Goal: Task Accomplishment & Management: Use online tool/utility

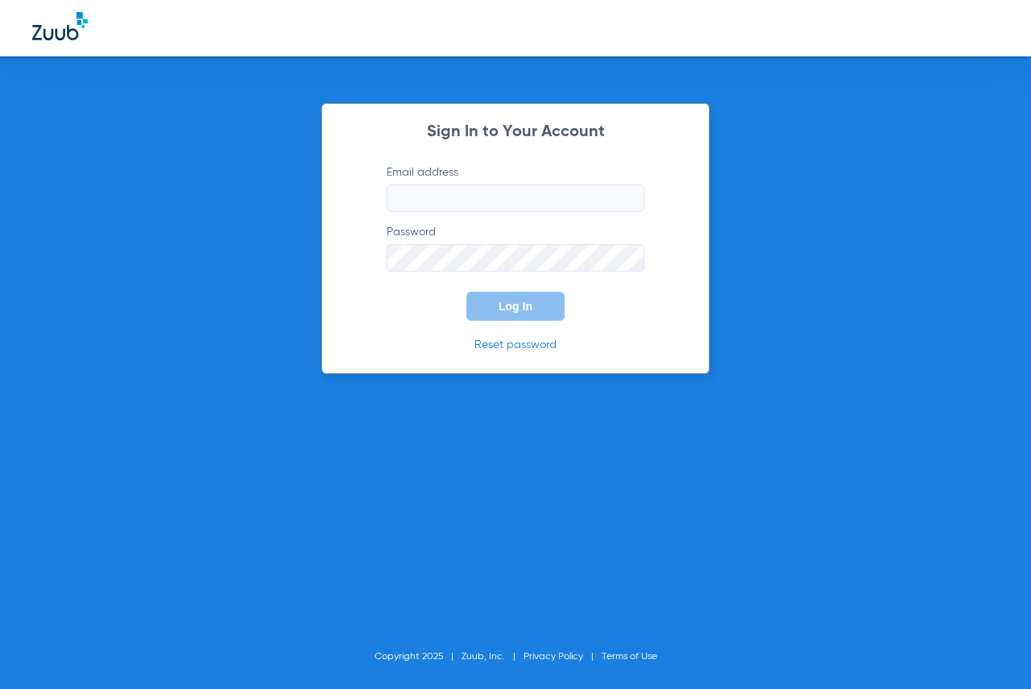
type input "[EMAIL_ADDRESS][DOMAIN_NAME]"
click at [527, 309] on span "Log In" at bounding box center [516, 306] width 34 height 13
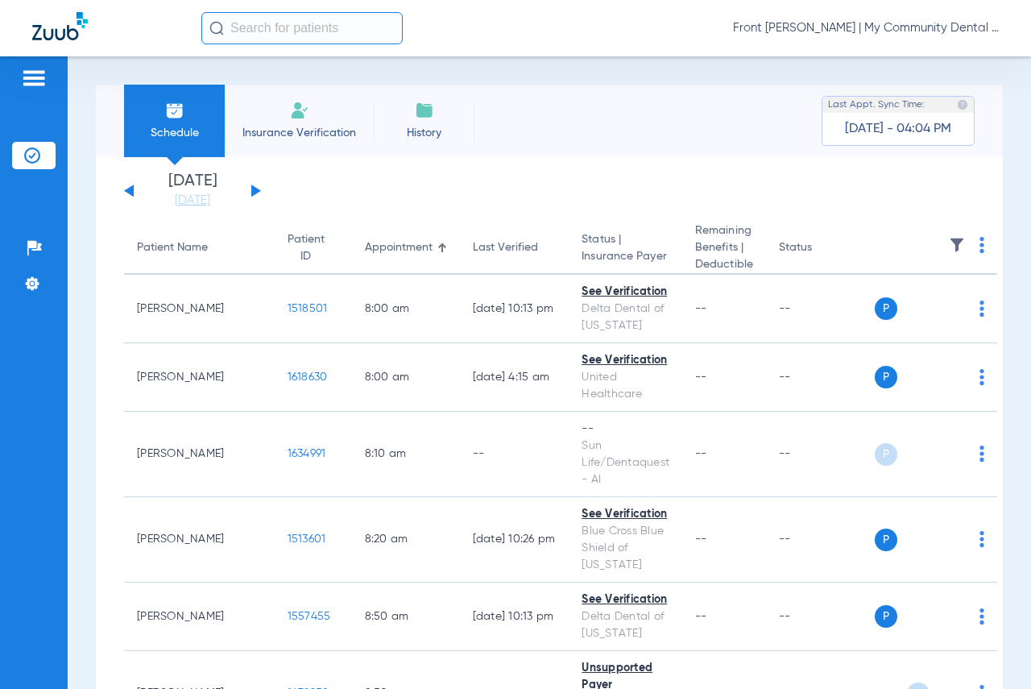
click at [255, 188] on button at bounding box center [256, 190] width 10 height 12
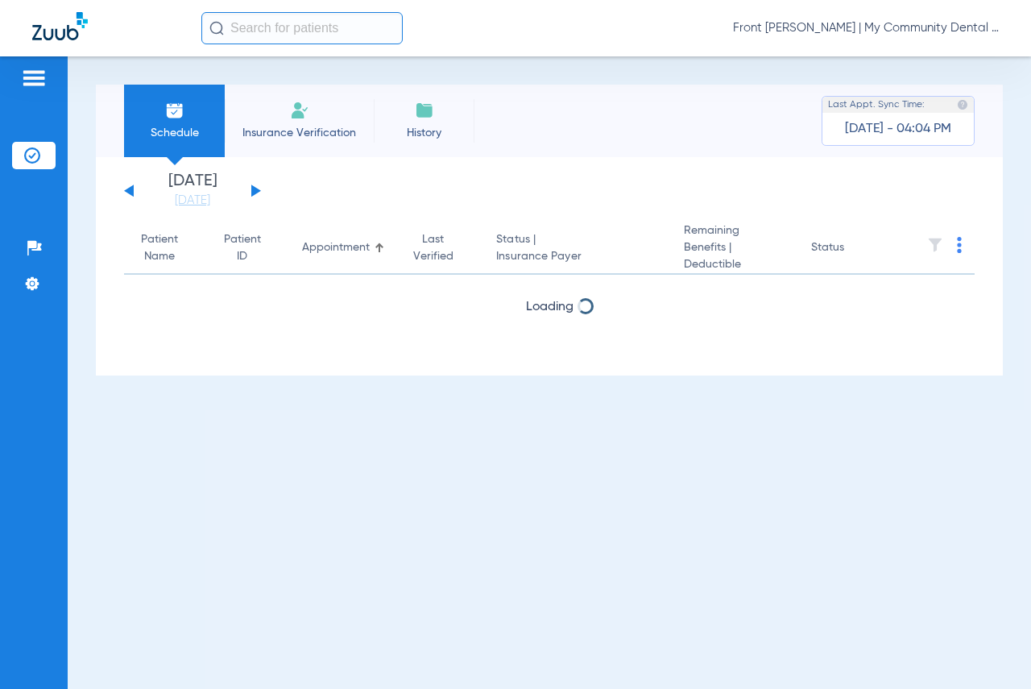
click at [255, 188] on button at bounding box center [256, 190] width 10 height 12
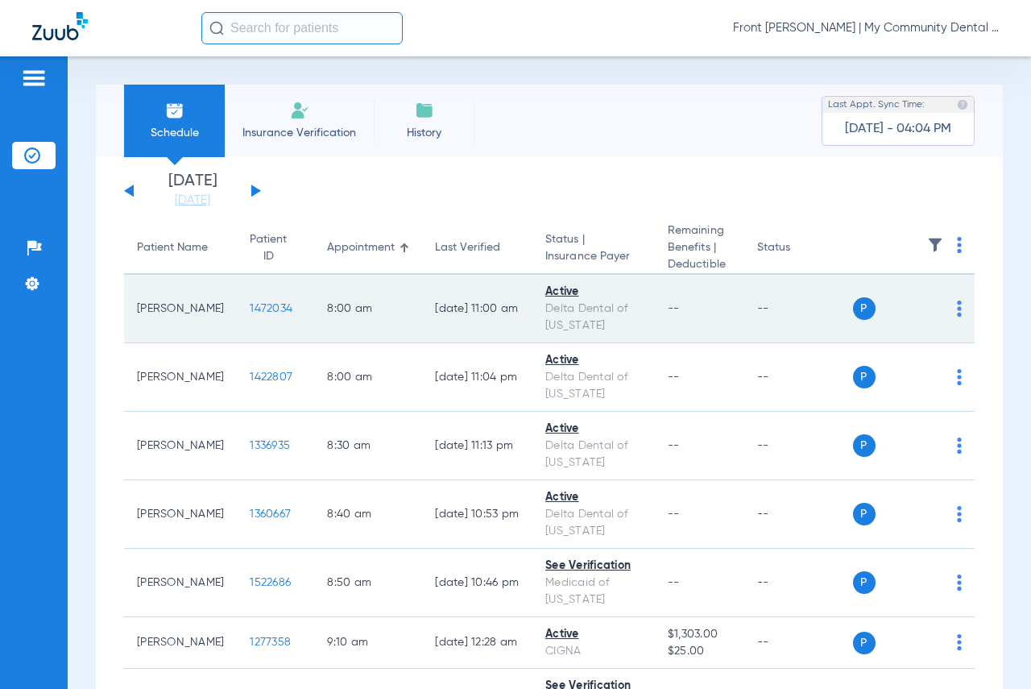
click at [260, 305] on span "1472034" at bounding box center [271, 308] width 43 height 11
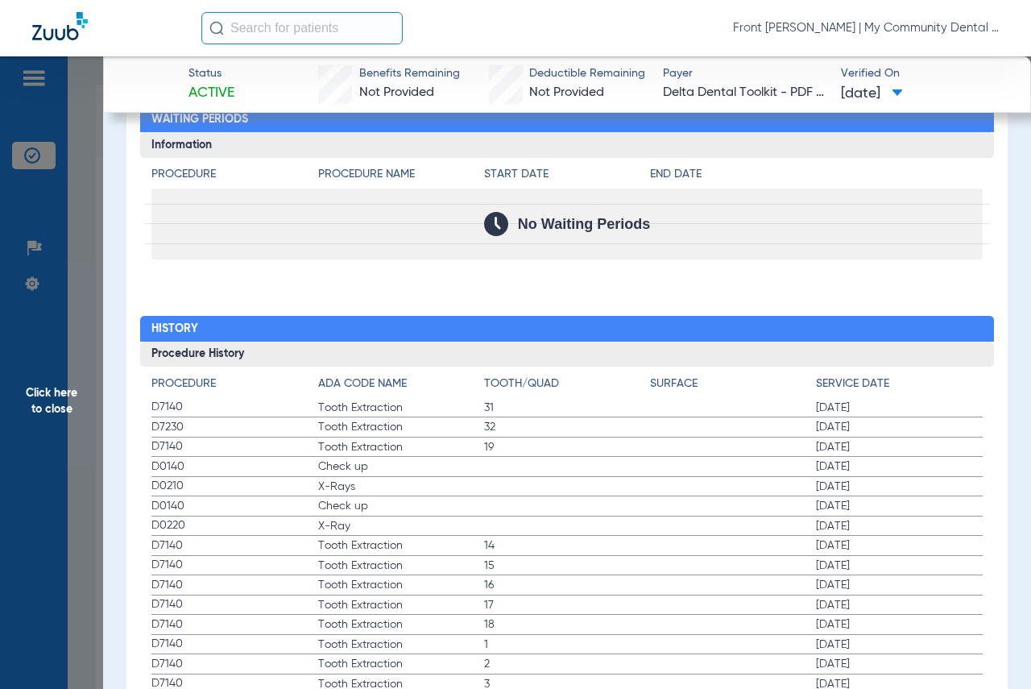
scroll to position [1692, 0]
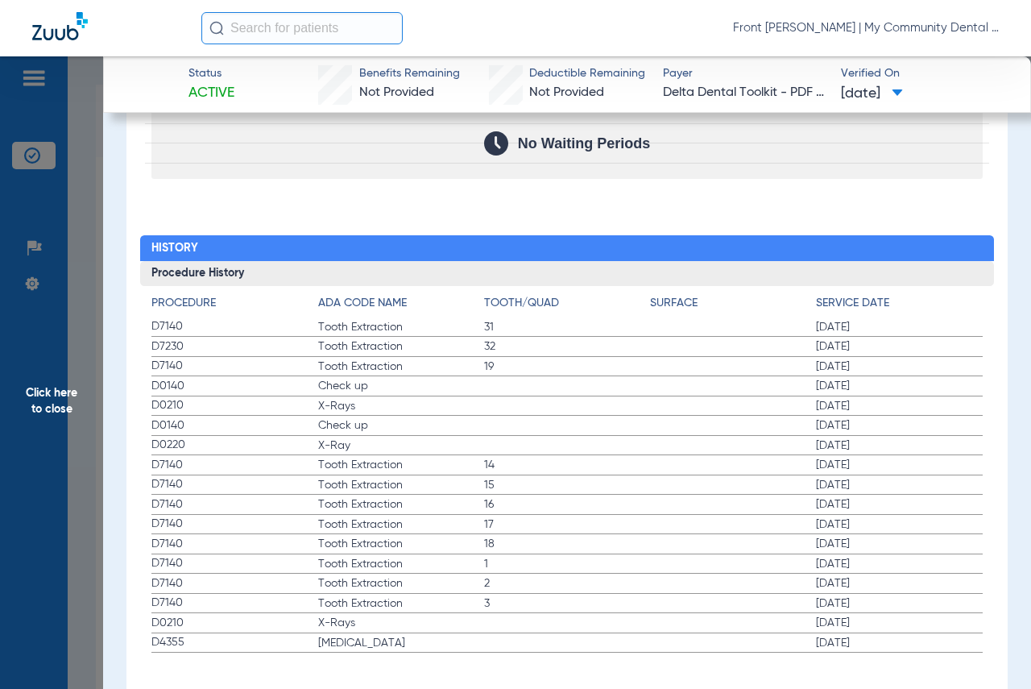
click at [70, 388] on span "Click here to close" at bounding box center [51, 400] width 103 height 689
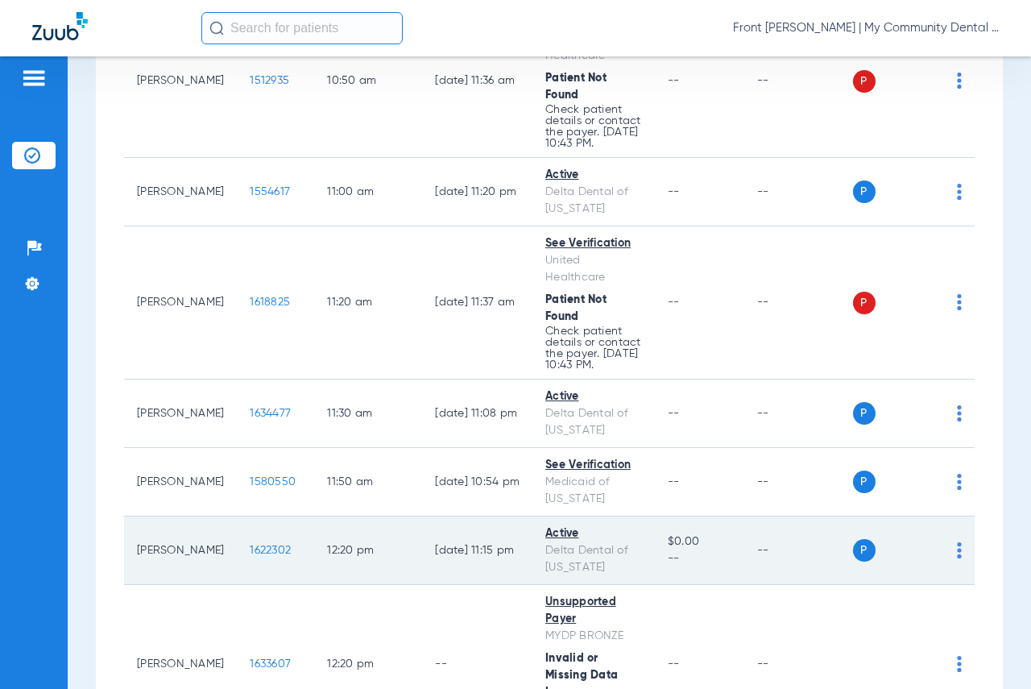
scroll to position [1450, 0]
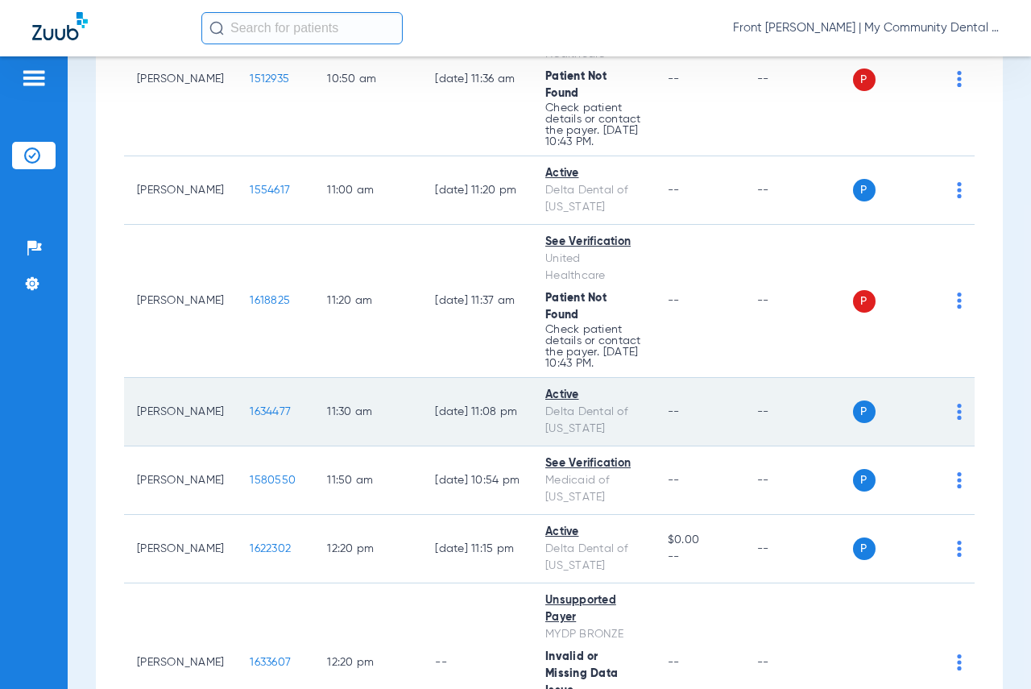
click at [271, 417] on span "1634477" at bounding box center [270, 411] width 41 height 11
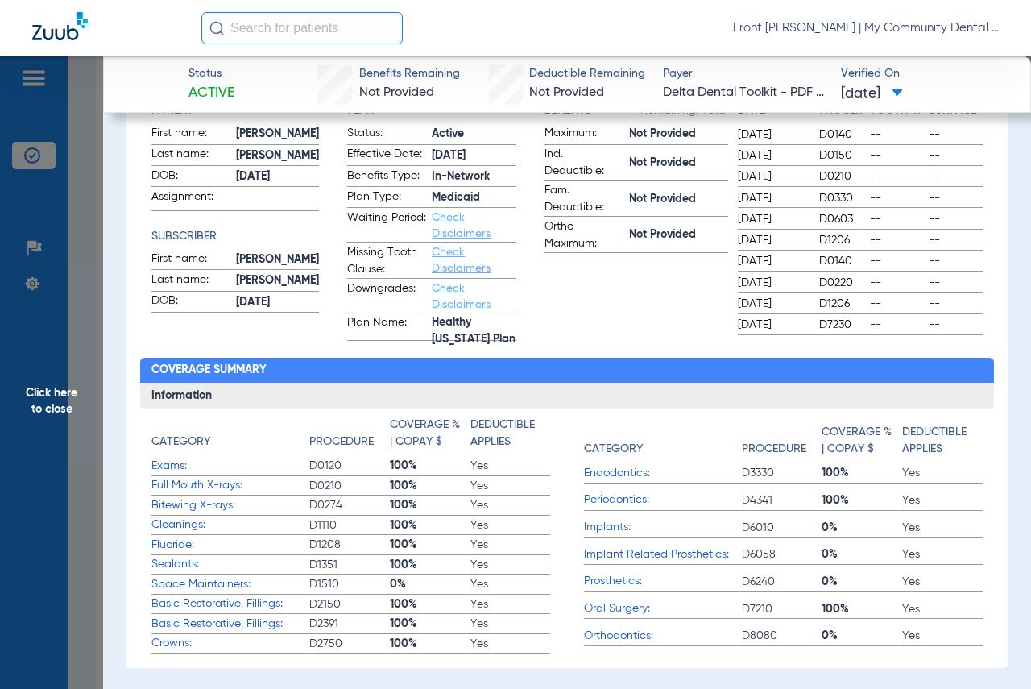
scroll to position [242, 0]
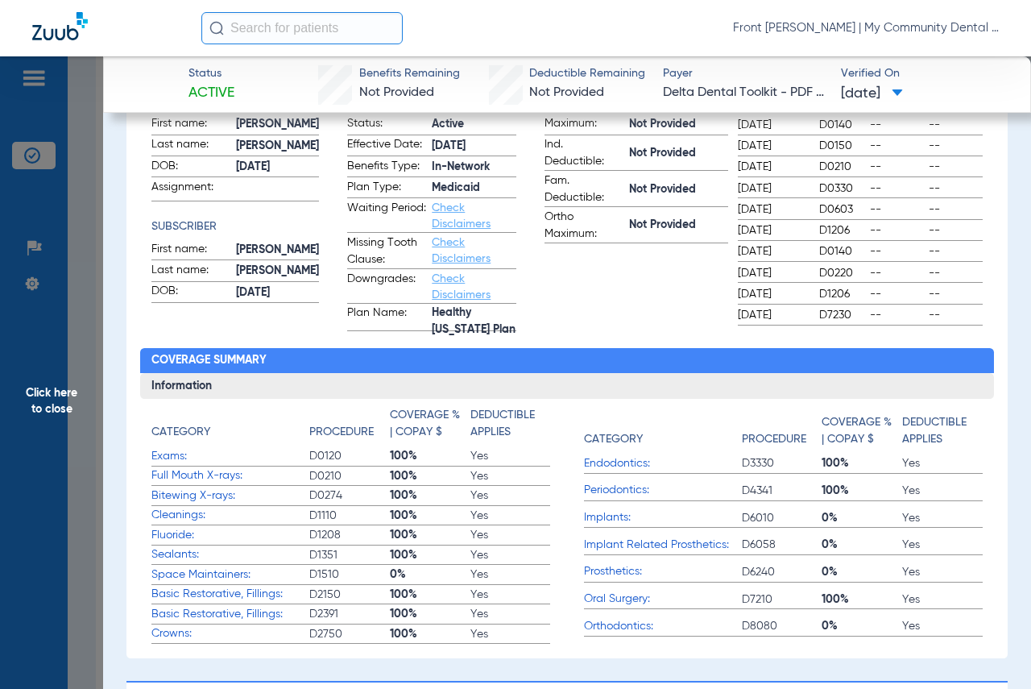
click at [51, 405] on span "Click here to close" at bounding box center [51, 400] width 103 height 689
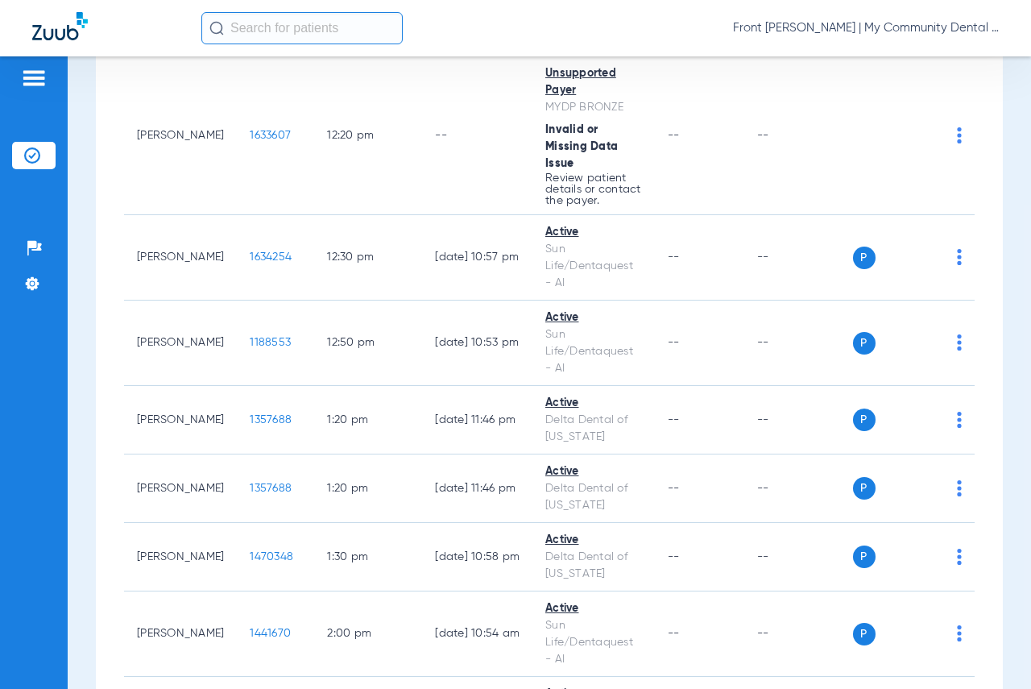
scroll to position [2014, 0]
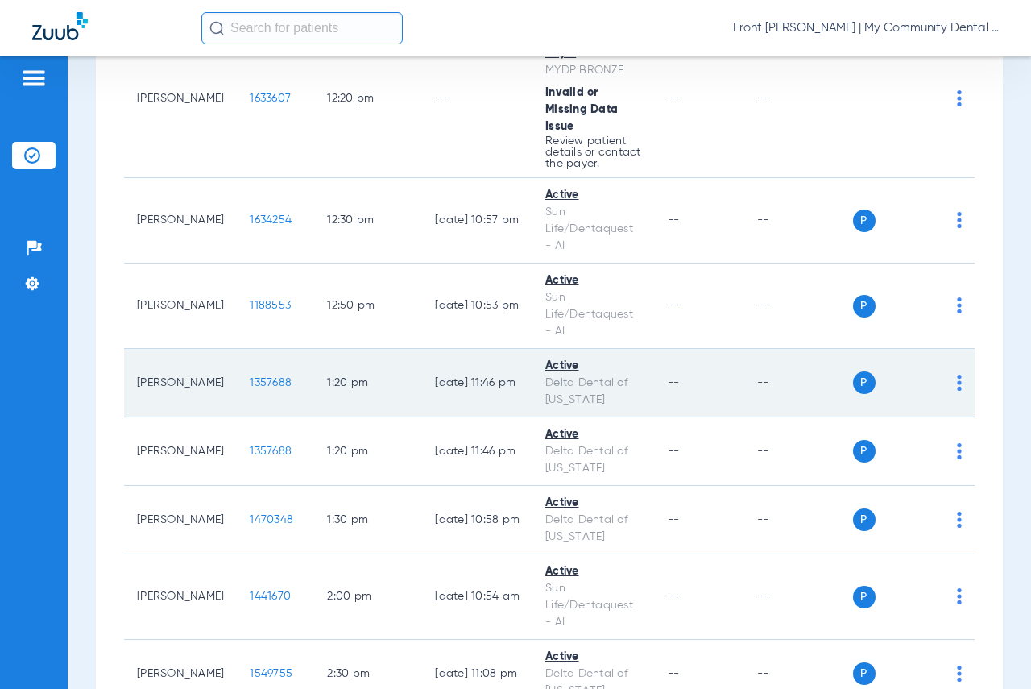
click at [957, 391] on img at bounding box center [959, 383] width 5 height 16
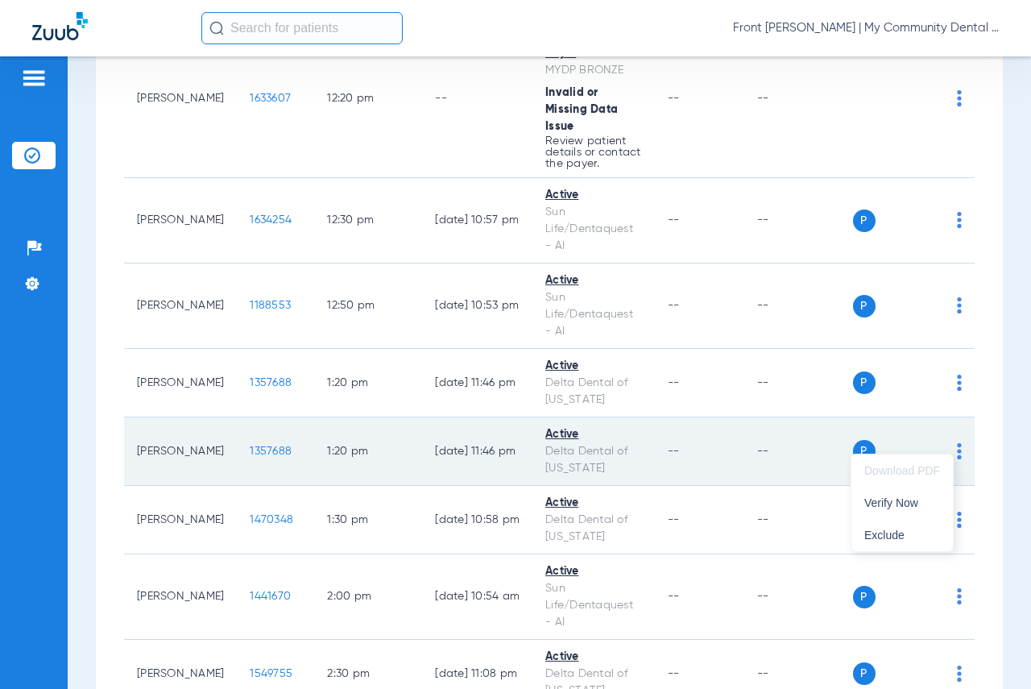
drag, startPoint x: 910, startPoint y: 500, endPoint x: 958, endPoint y: 479, distance: 52.7
click at [911, 500] on span "Verify Now" at bounding box center [902, 502] width 76 height 11
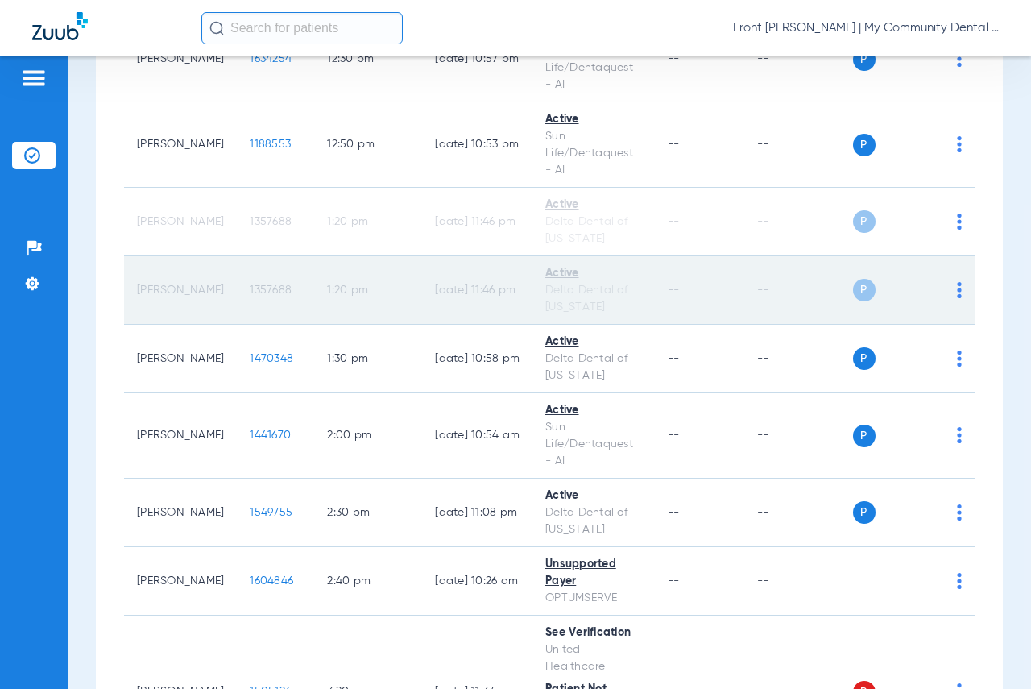
scroll to position [2256, 0]
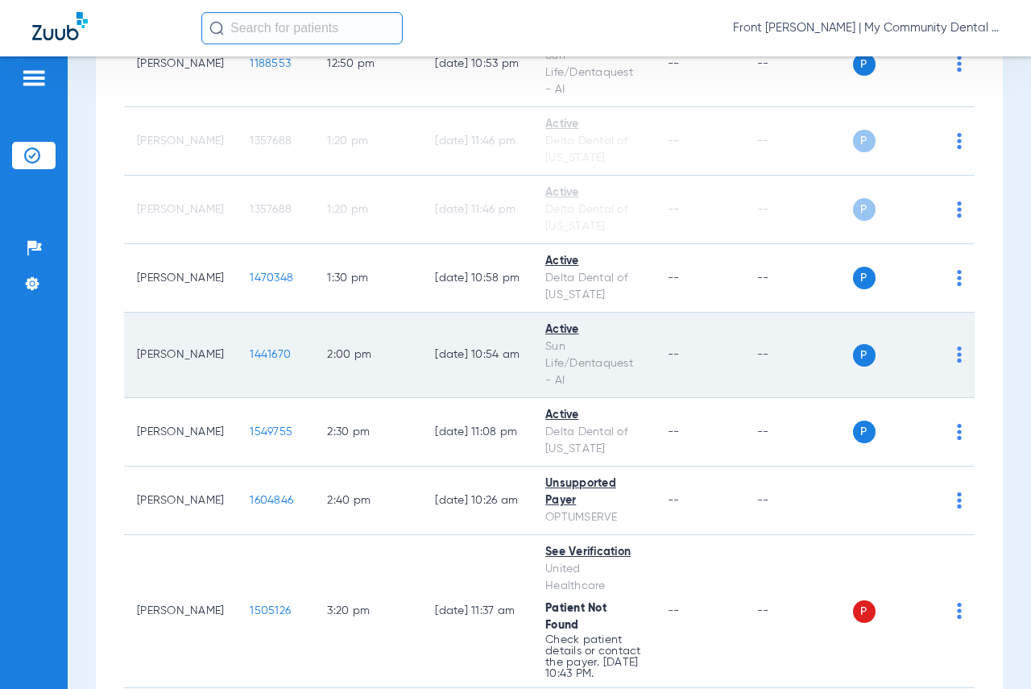
click at [957, 363] on img at bounding box center [959, 354] width 5 height 16
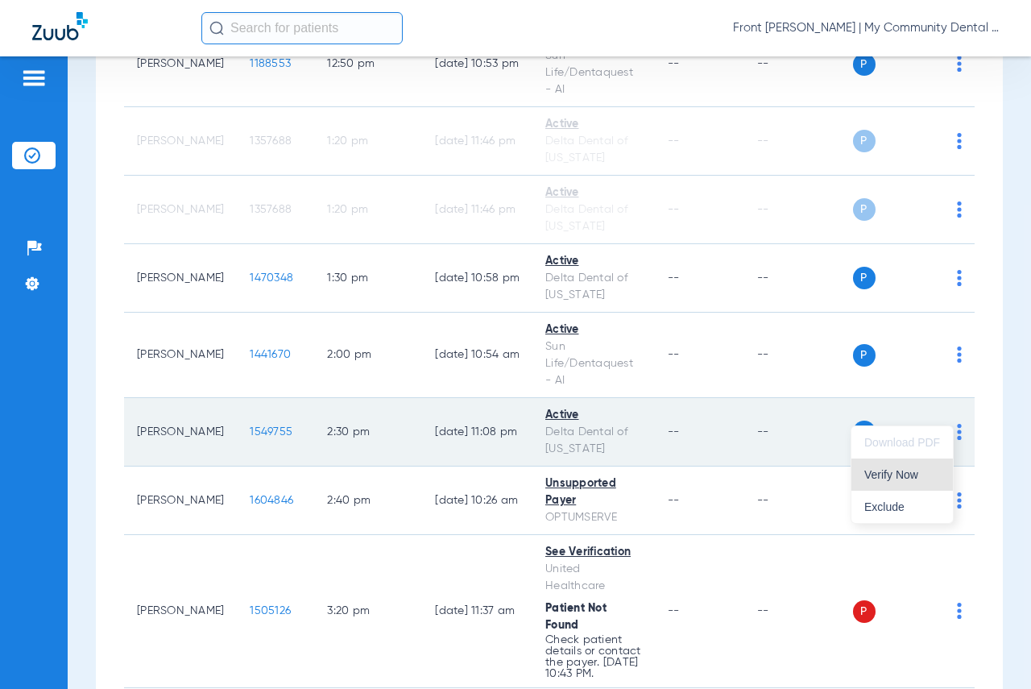
click at [906, 472] on span "Verify Now" at bounding box center [902, 474] width 76 height 11
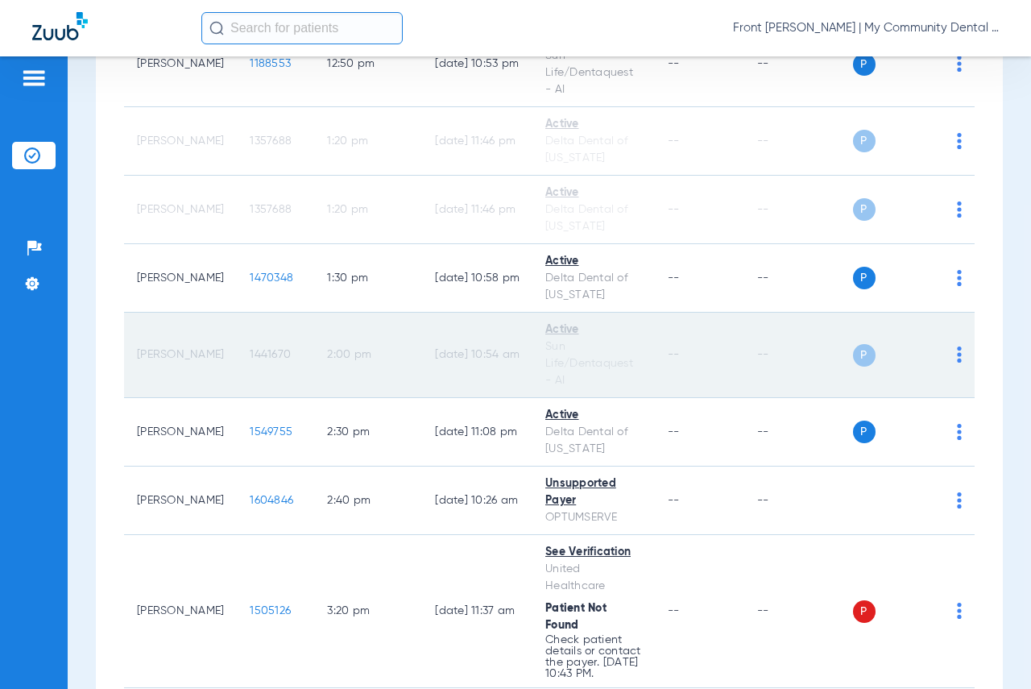
click at [957, 363] on img at bounding box center [959, 354] width 5 height 16
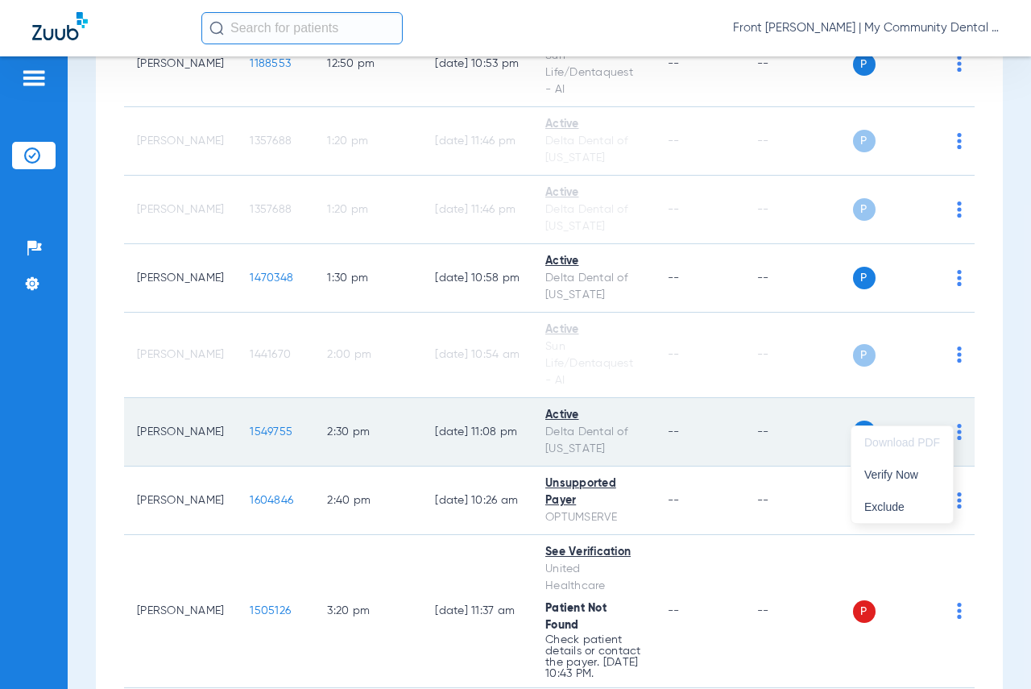
click at [759, 500] on div at bounding box center [515, 344] width 1031 height 689
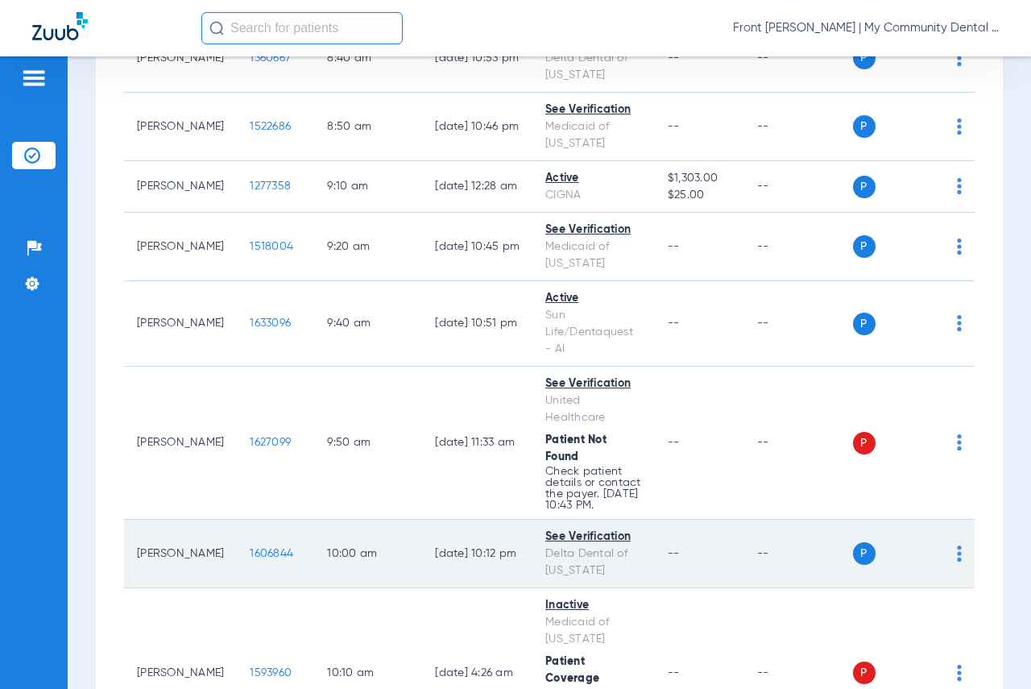
scroll to position [483, 0]
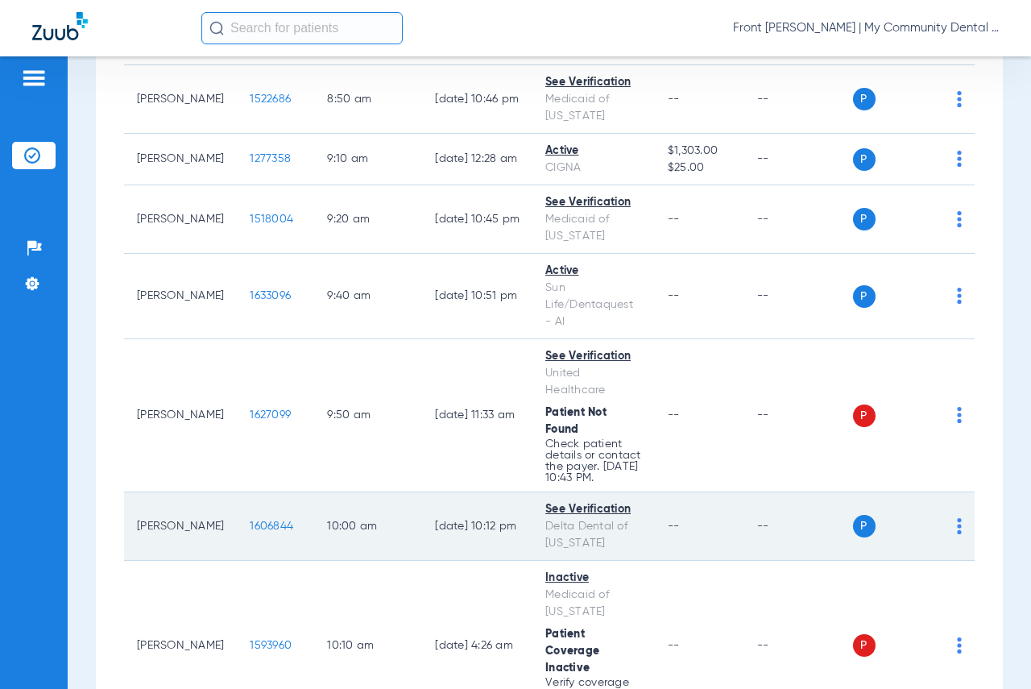
click at [957, 534] on img at bounding box center [959, 526] width 5 height 16
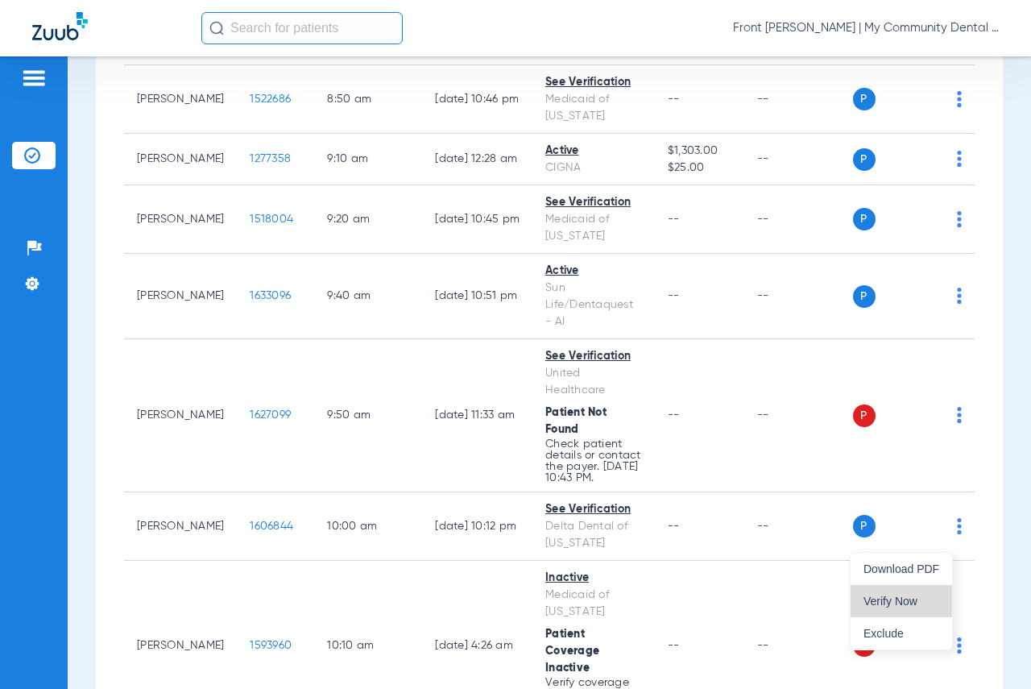
click at [869, 604] on span "Verify Now" at bounding box center [902, 600] width 76 height 11
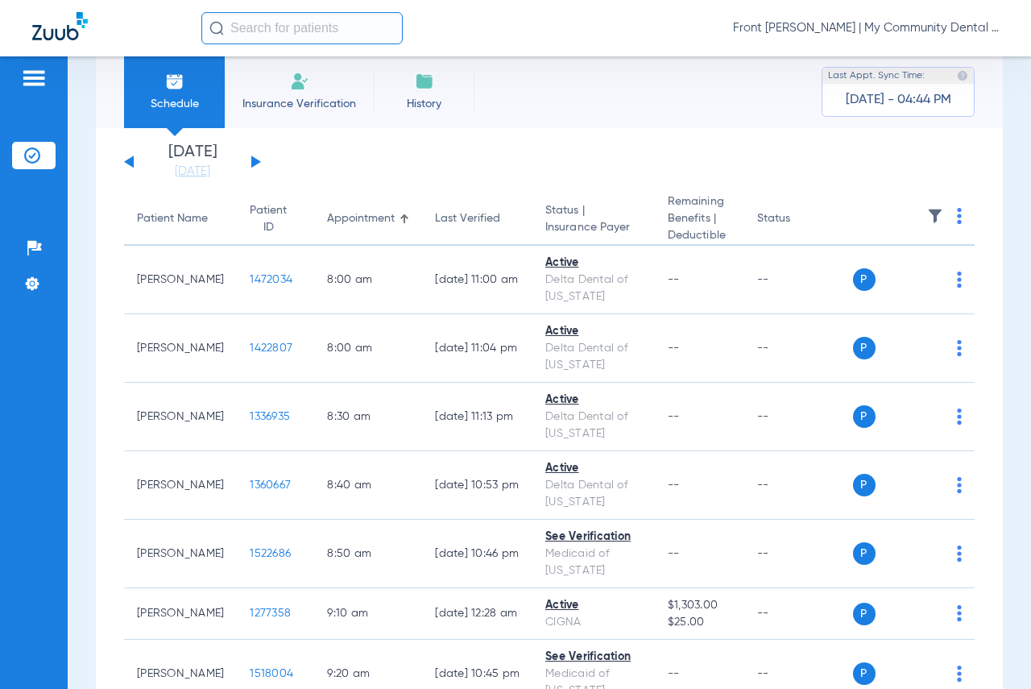
scroll to position [0, 0]
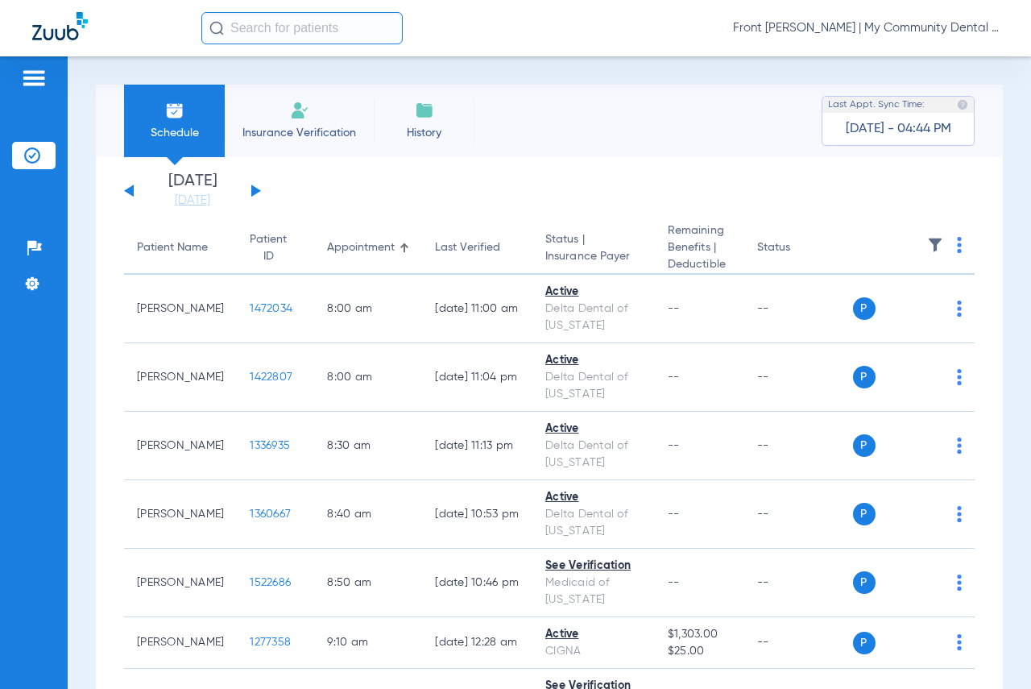
click at [257, 189] on button at bounding box center [256, 190] width 10 height 12
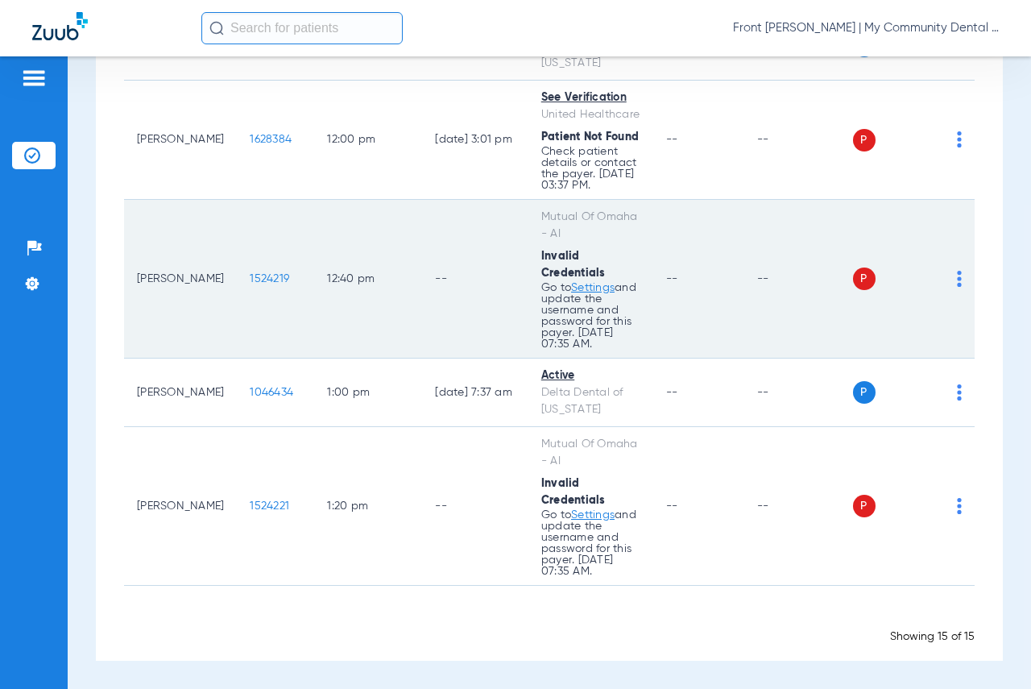
scroll to position [1109, 0]
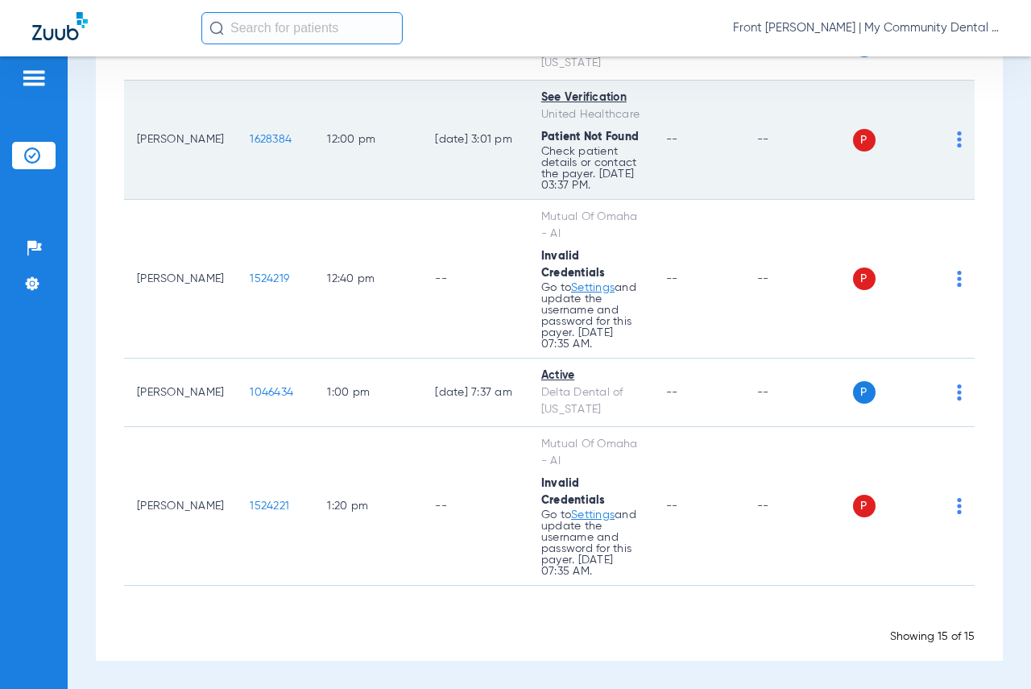
click at [250, 145] on span "1628384" at bounding box center [271, 139] width 42 height 11
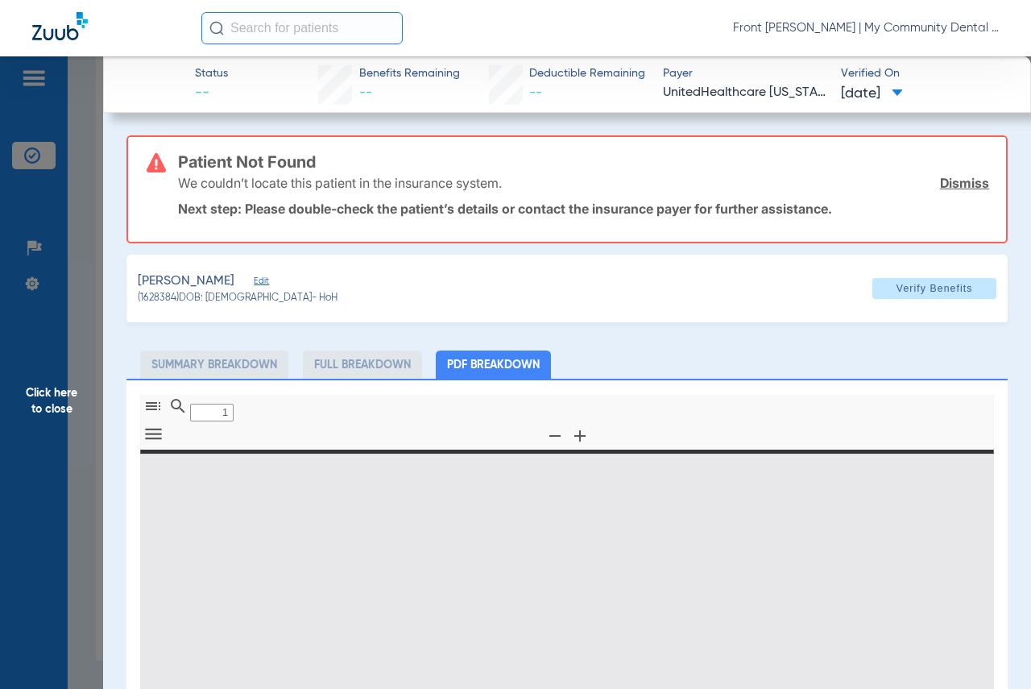
type input "0"
select select "page-width"
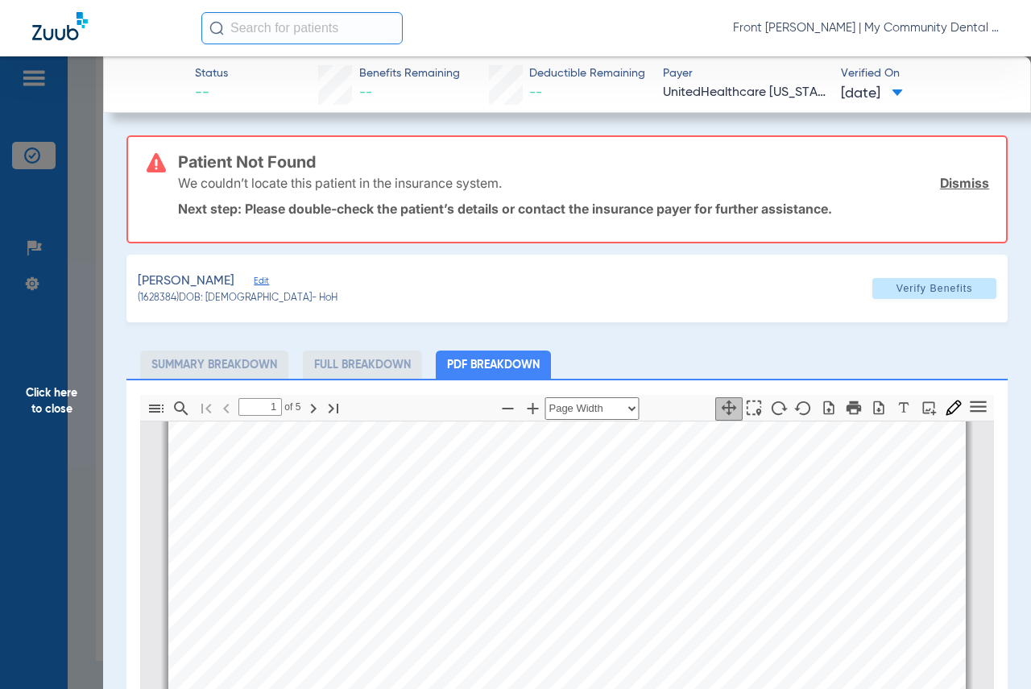
scroll to position [352, 0]
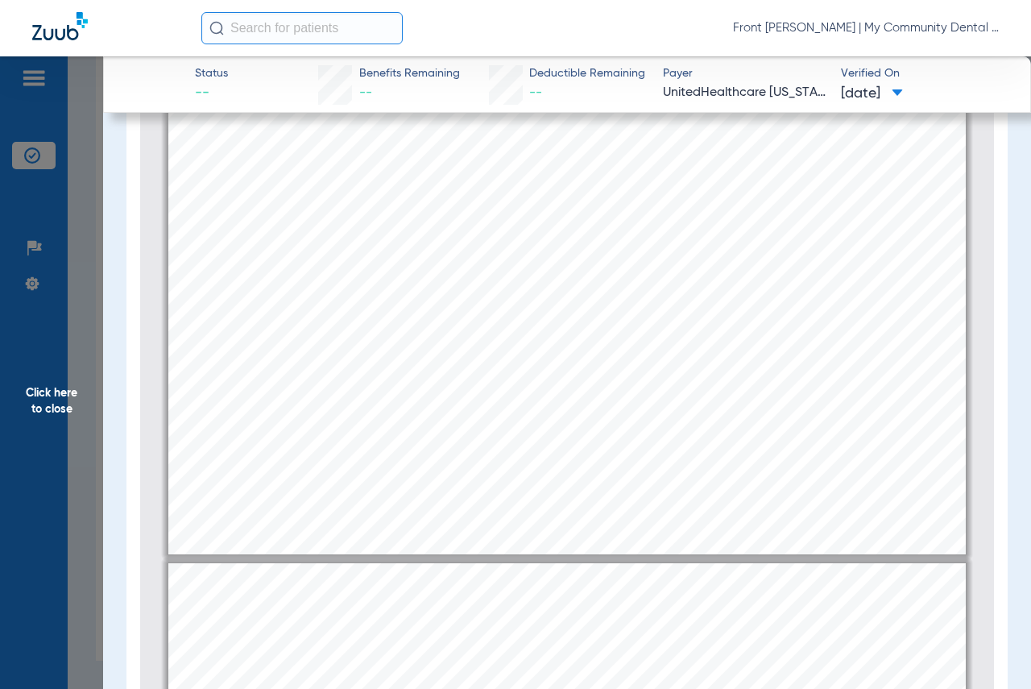
type input "4"
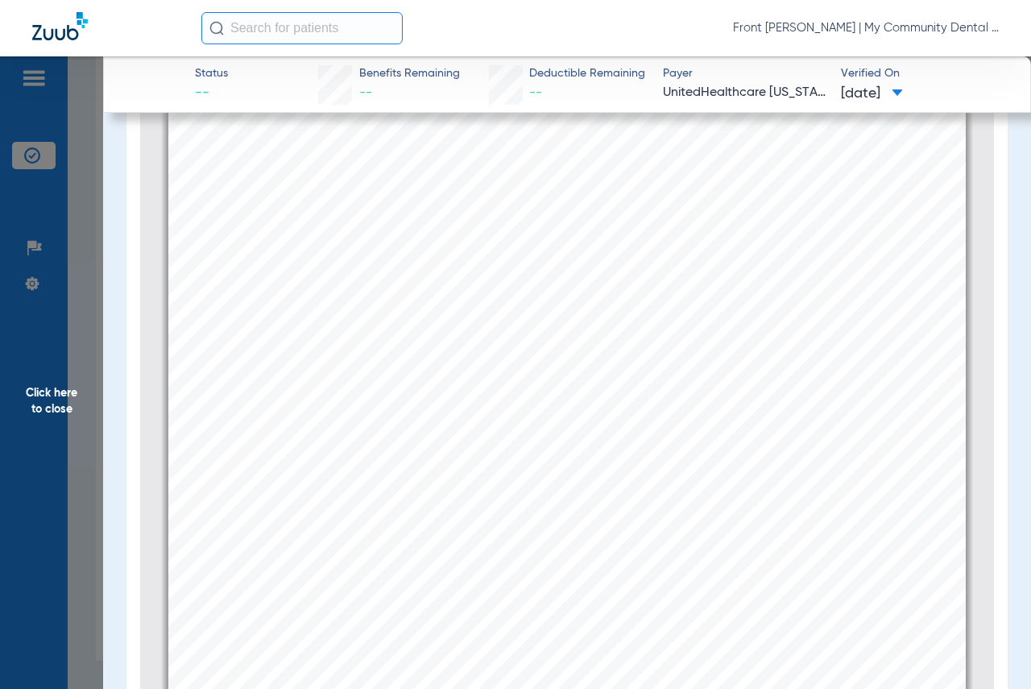
scroll to position [3392, 0]
click at [49, 392] on span "Click here to close" at bounding box center [51, 400] width 103 height 689
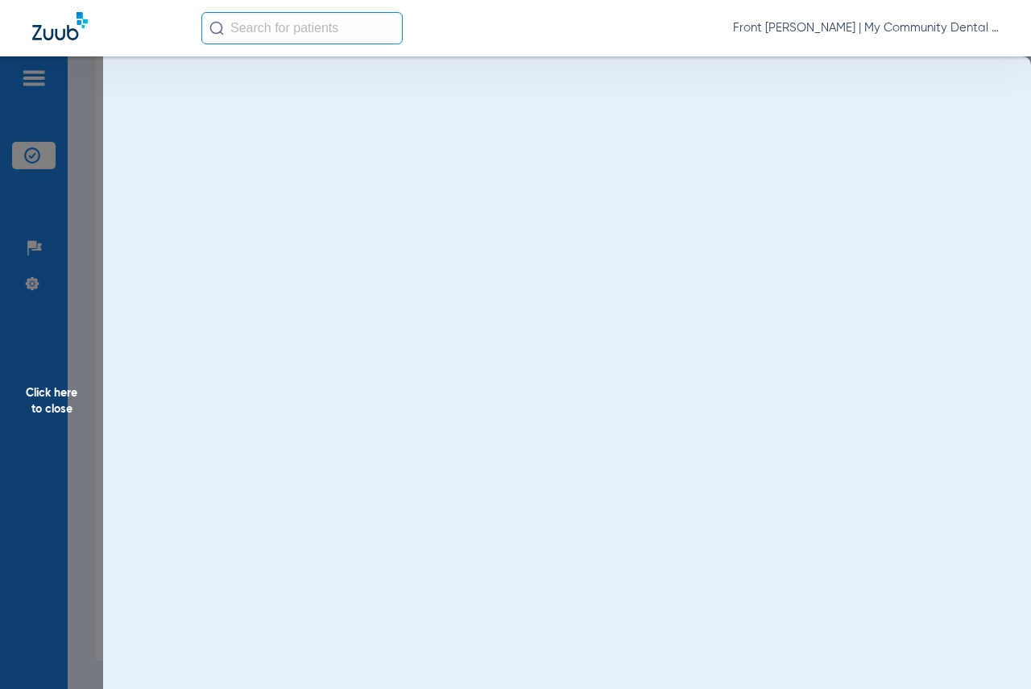
scroll to position [0, 0]
